Goal: Navigation & Orientation: Find specific page/section

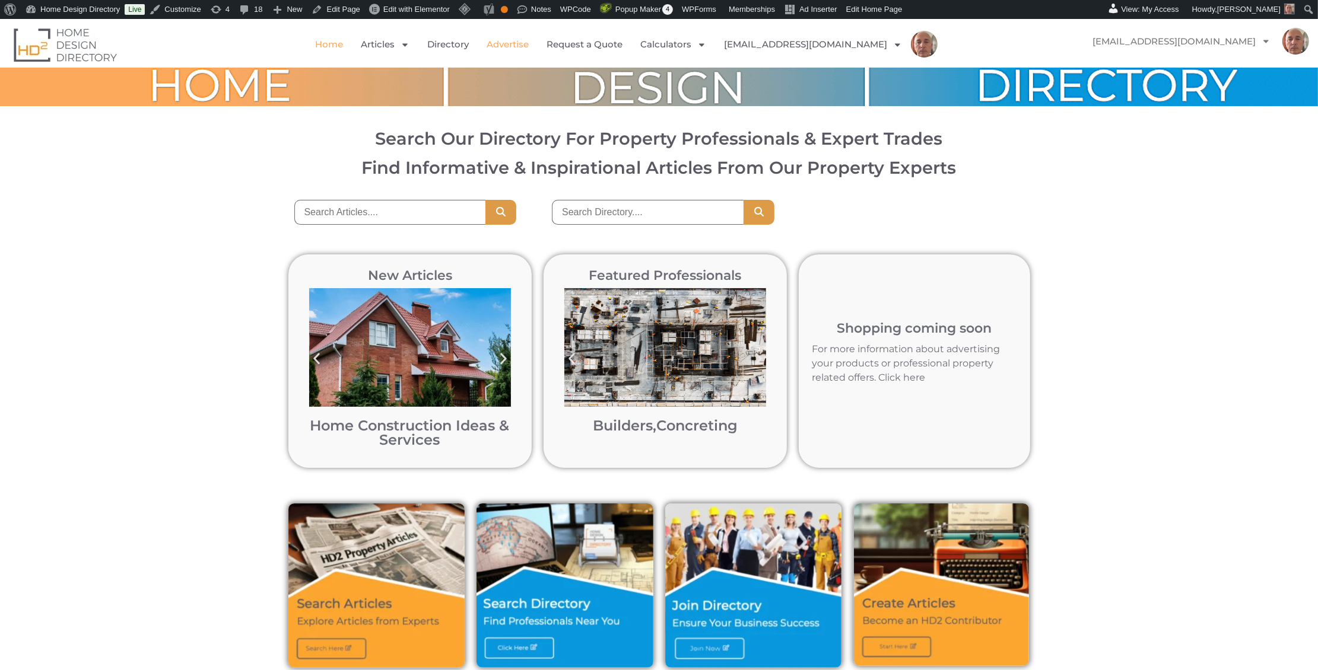
click at [529, 42] on link "Advertise" at bounding box center [507, 44] width 42 height 27
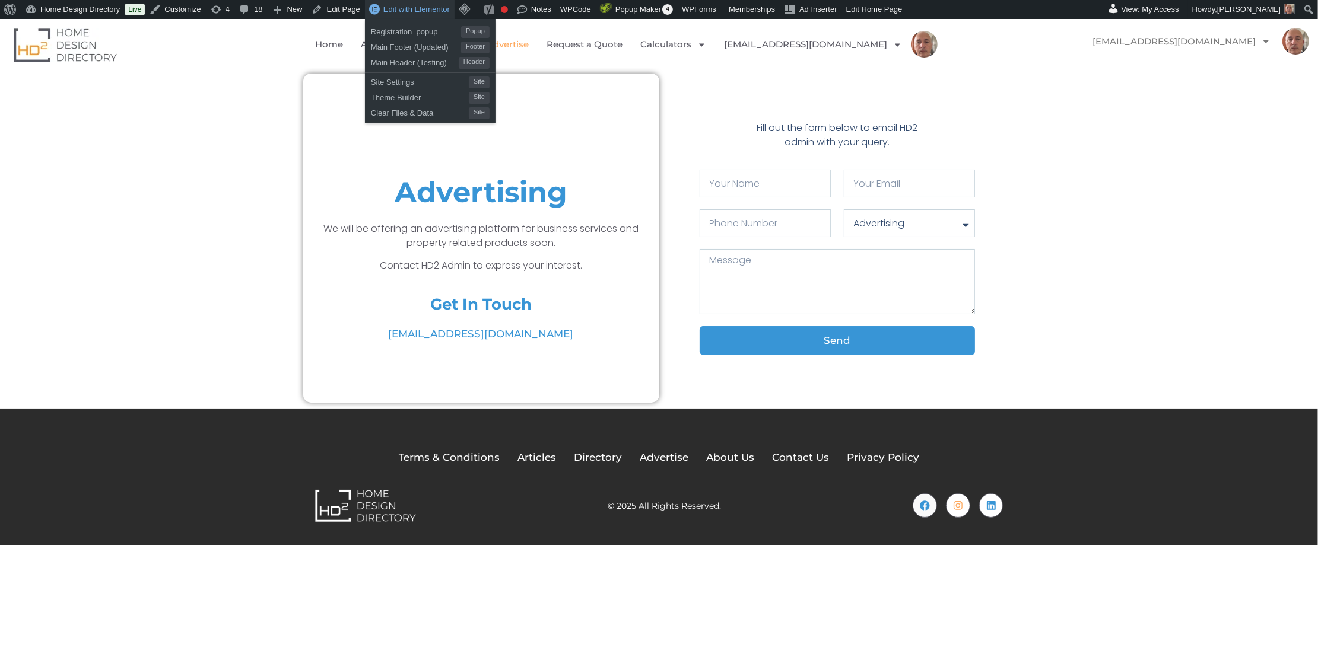
click at [419, 8] on span "Edit with Elementor" at bounding box center [416, 9] width 66 height 9
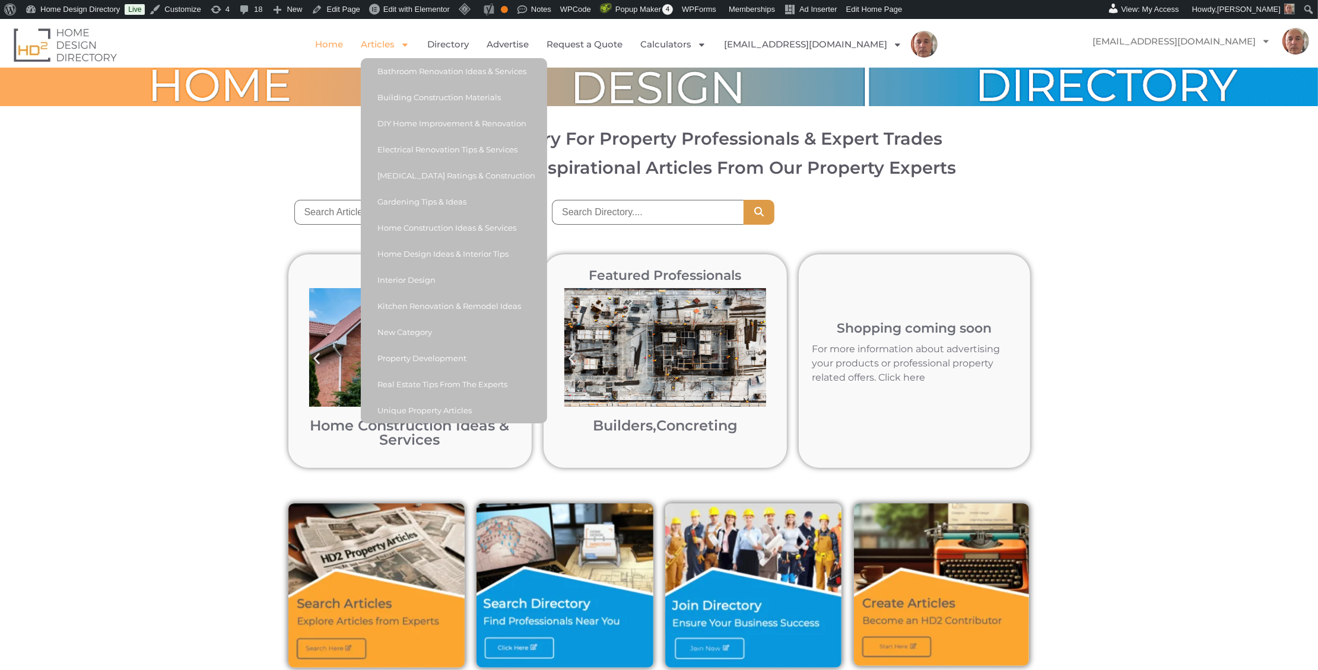
click at [409, 45] on icon "Menu" at bounding box center [404, 44] width 9 height 9
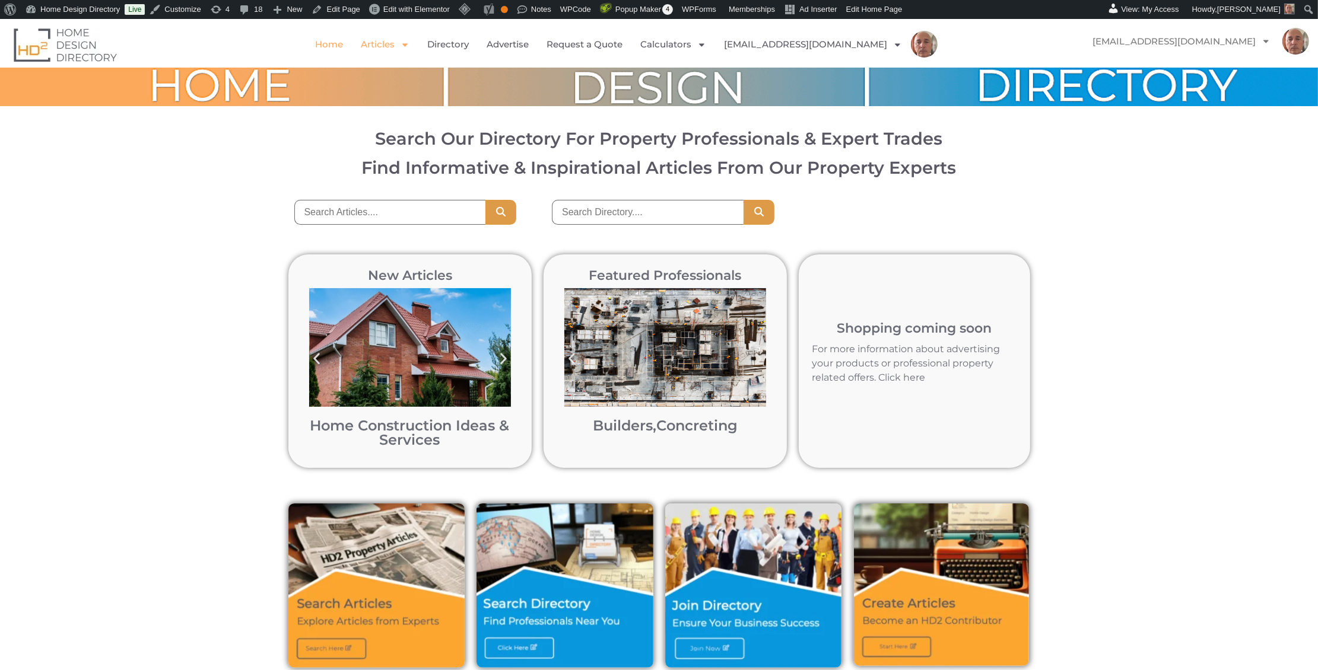
click at [409, 45] on icon "Menu" at bounding box center [404, 44] width 9 height 9
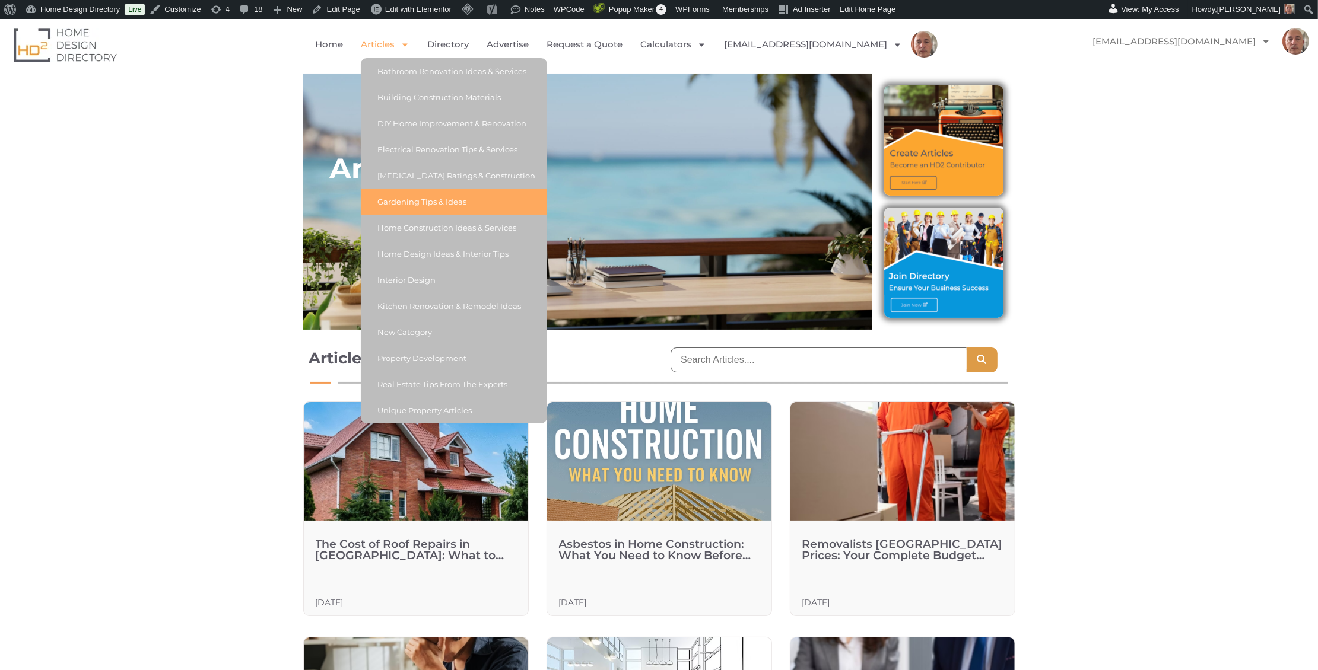
click at [427, 197] on link "Gardening Tips & Ideas" at bounding box center [454, 202] width 186 height 26
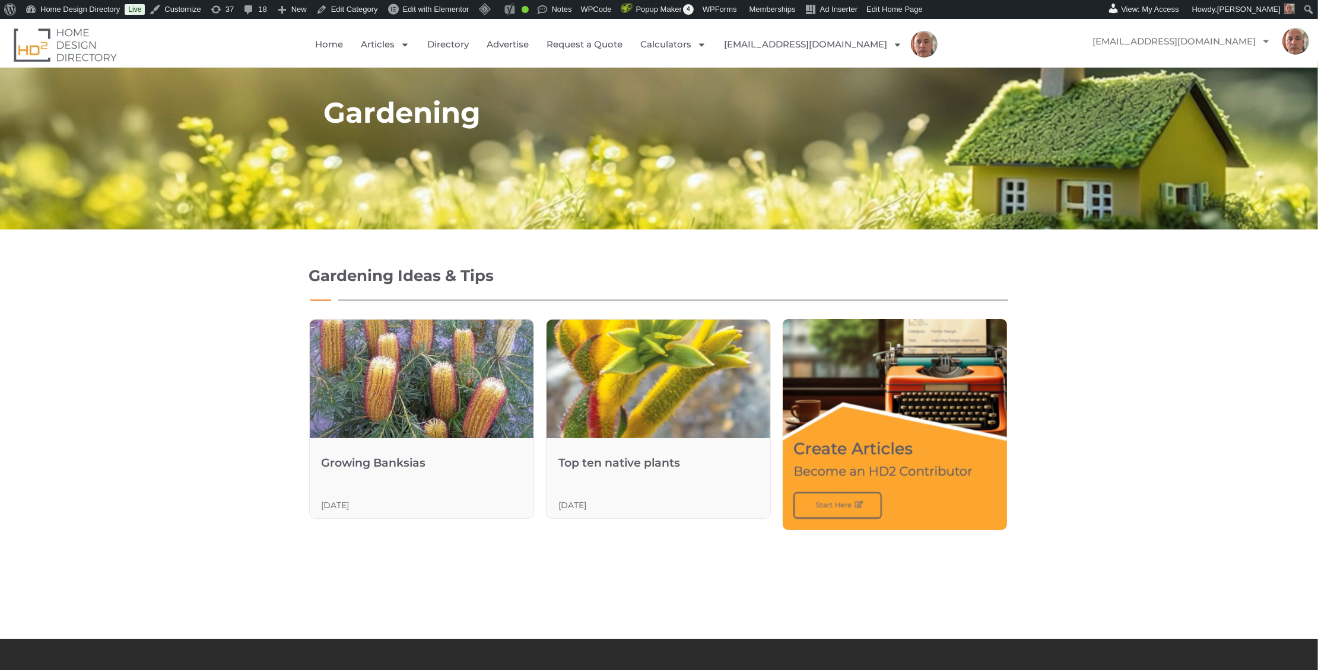
scroll to position [13, 0]
